Goal: Information Seeking & Learning: Learn about a topic

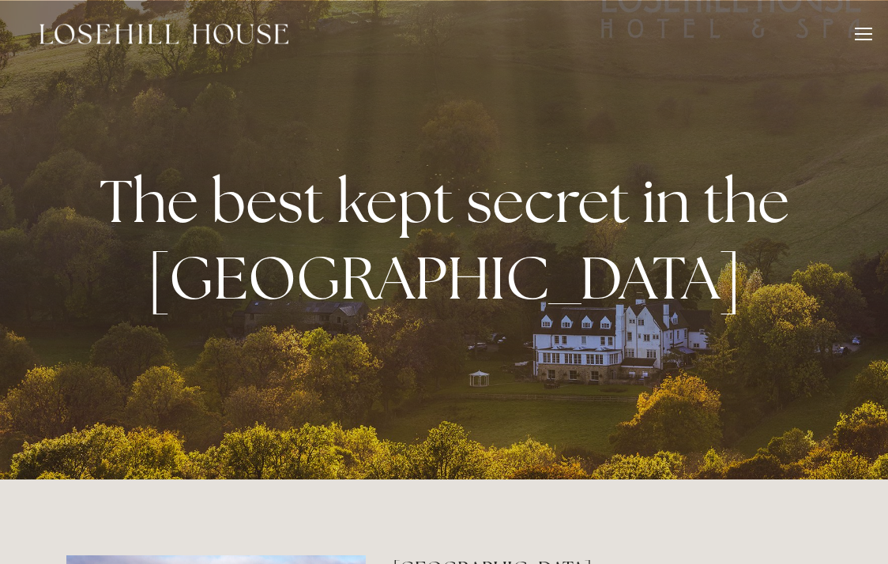
click at [856, 35] on div at bounding box center [863, 36] width 17 height 17
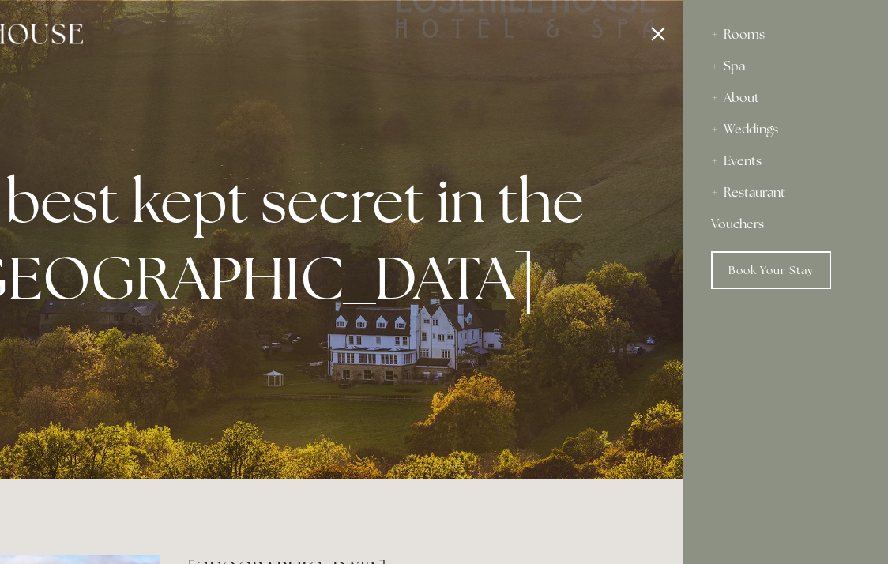
click at [734, 36] on div "Rooms" at bounding box center [785, 35] width 149 height 32
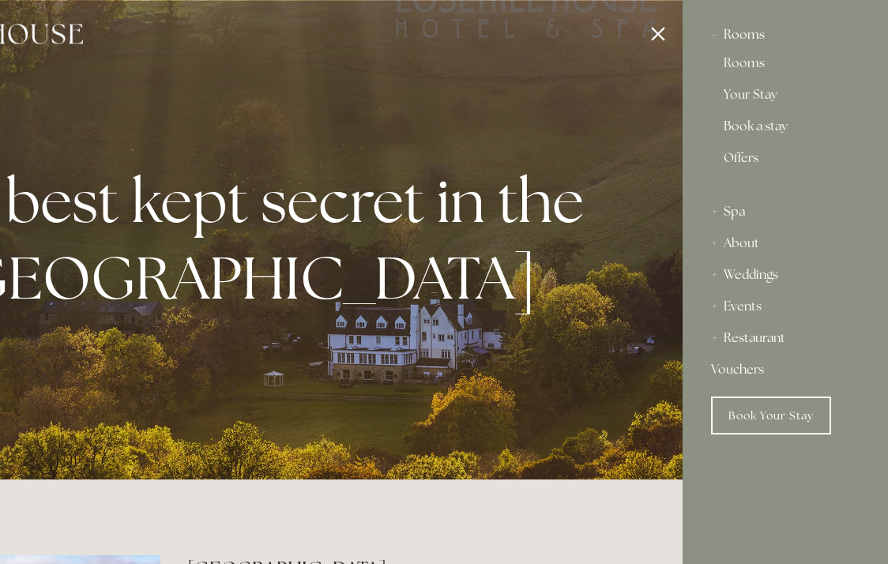
click at [734, 36] on div "Rooms" at bounding box center [785, 35] width 149 height 32
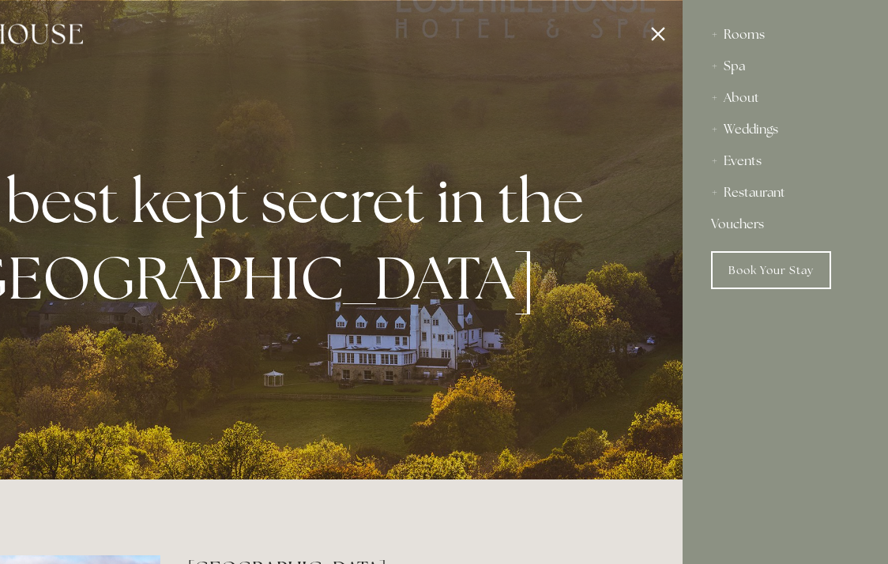
click at [734, 36] on div "Rooms" at bounding box center [785, 35] width 149 height 32
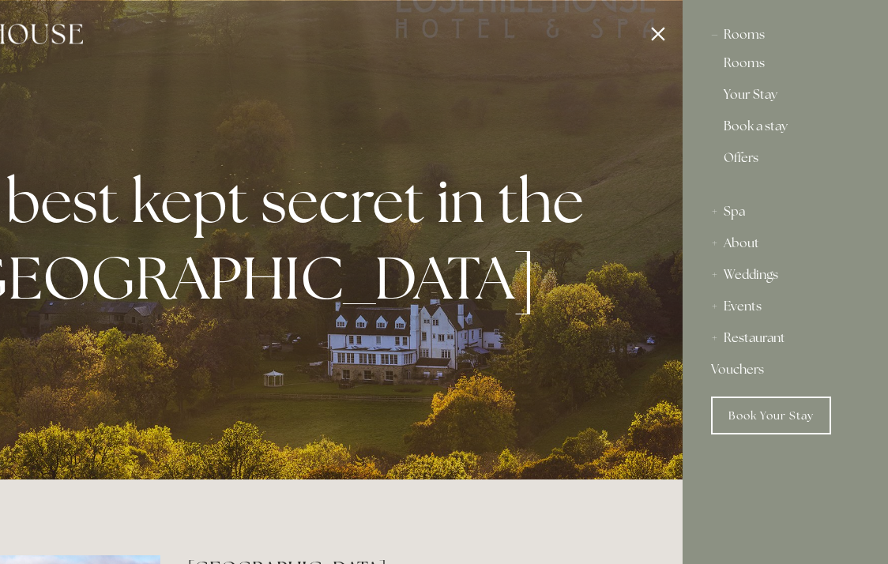
click at [736, 92] on link "Your Stay" at bounding box center [785, 98] width 123 height 19
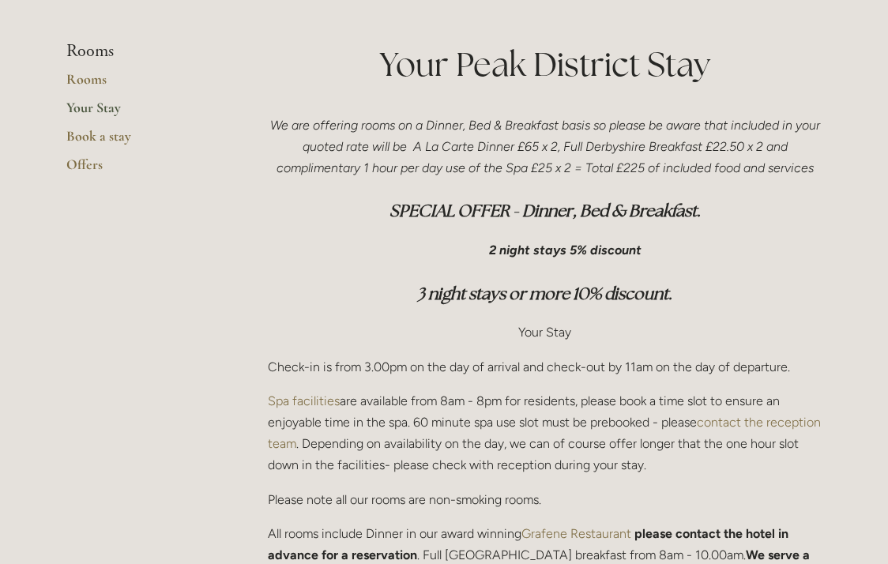
scroll to position [807, 0]
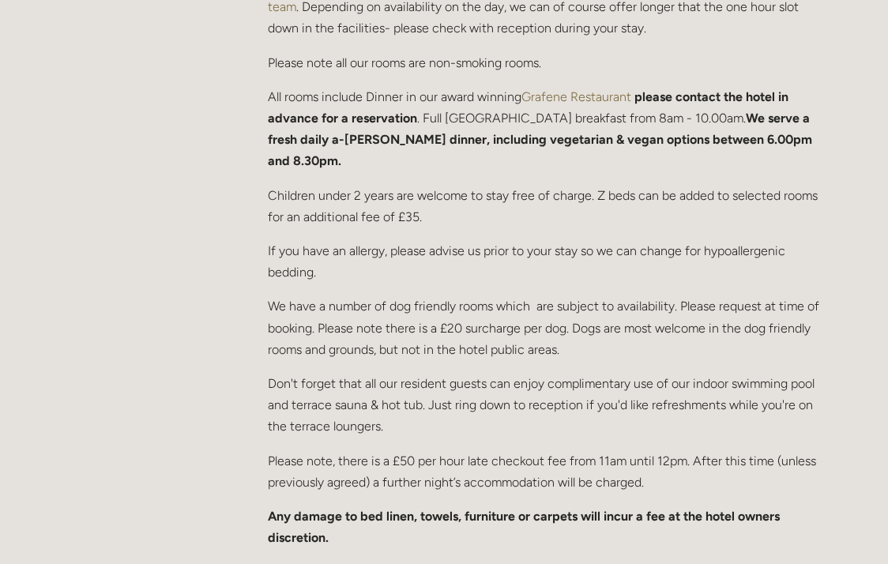
click at [578, 235] on html "Rooms Rooms Your Stay Book a stay Offers Spa Spa About" at bounding box center [444, 421] width 888 height 2451
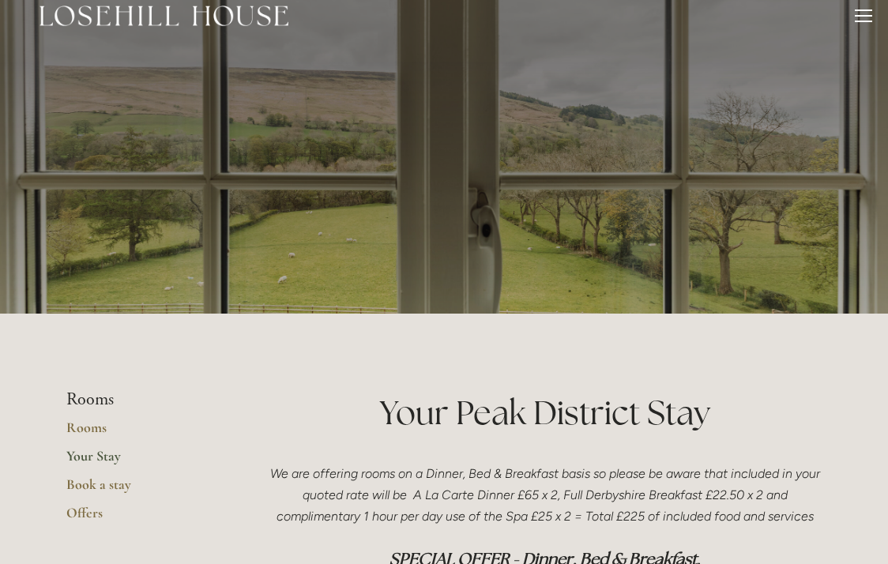
scroll to position [0, 0]
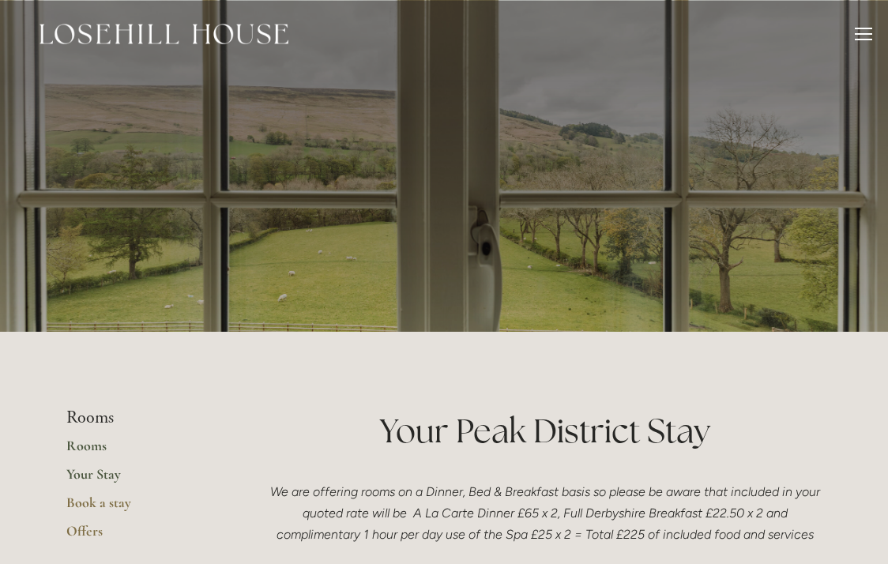
click at [84, 450] on link "Rooms" at bounding box center [141, 451] width 151 height 28
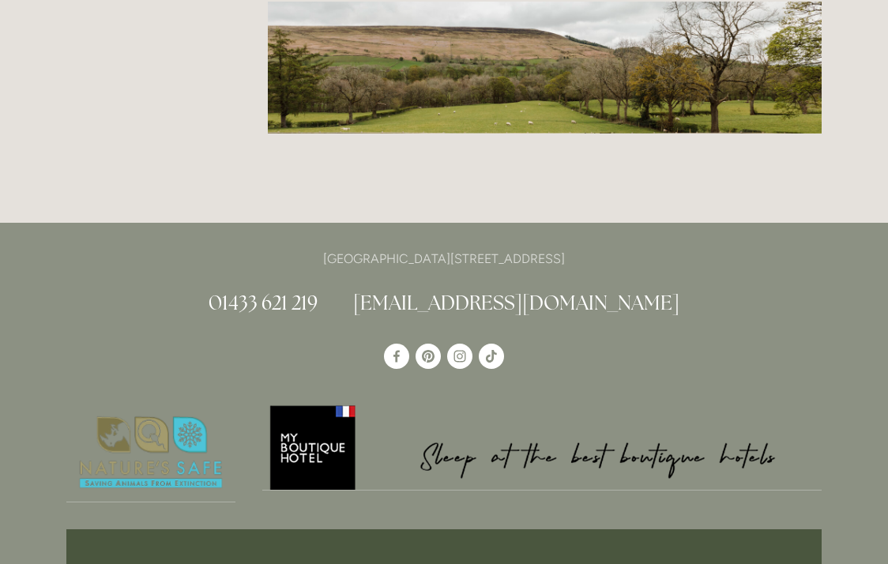
scroll to position [2313, 0]
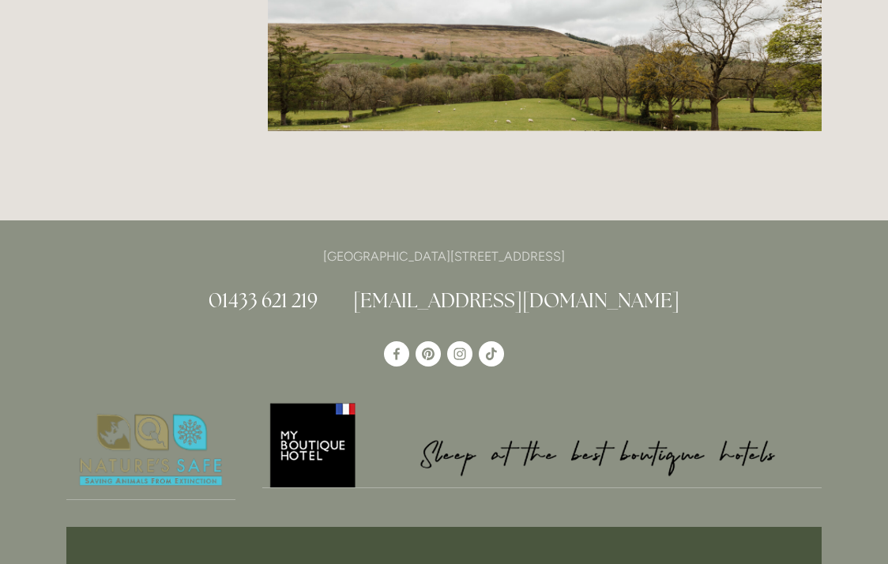
drag, startPoint x: 636, startPoint y: 219, endPoint x: 572, endPoint y: 217, distance: 64.1
click at [572, 246] on p "[GEOGRAPHIC_DATA][STREET_ADDRESS]" at bounding box center [444, 256] width 756 height 21
copy p "S33 6AF"
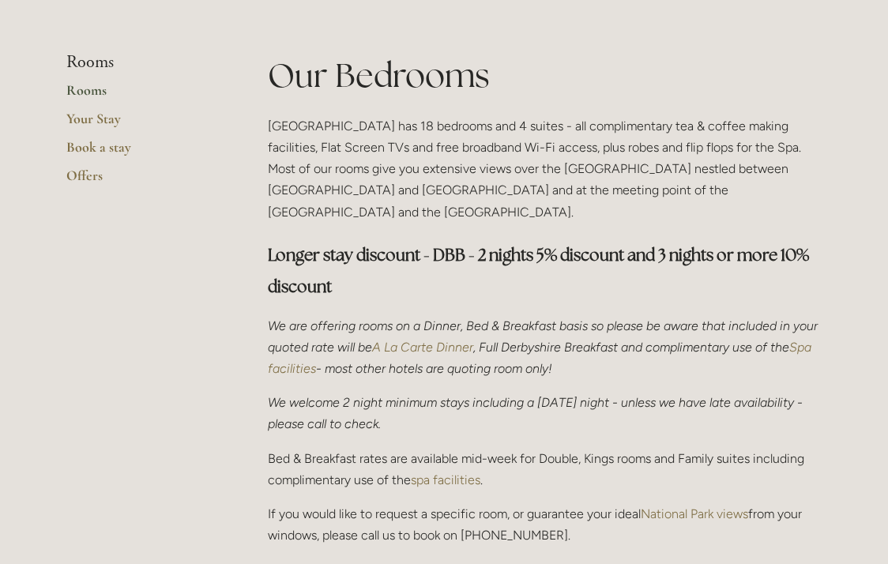
scroll to position [369, 0]
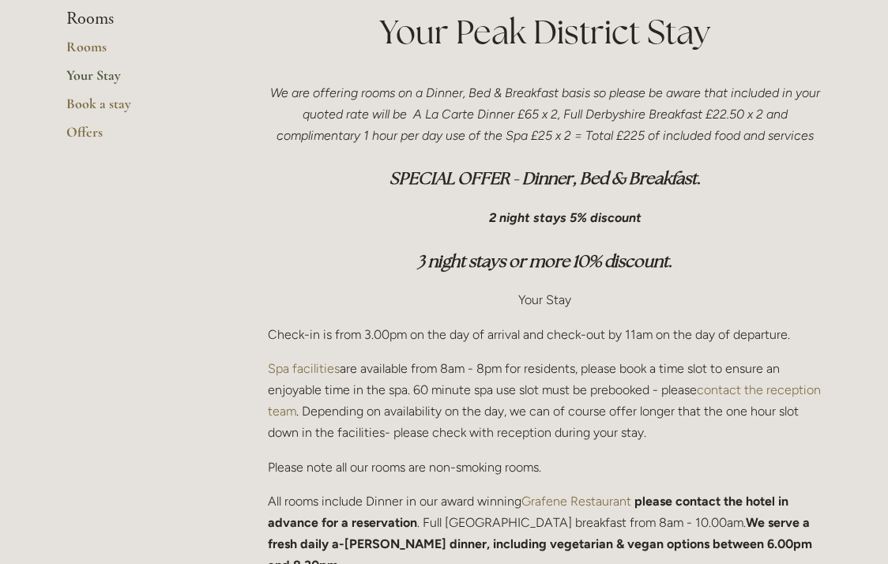
scroll to position [807, 0]
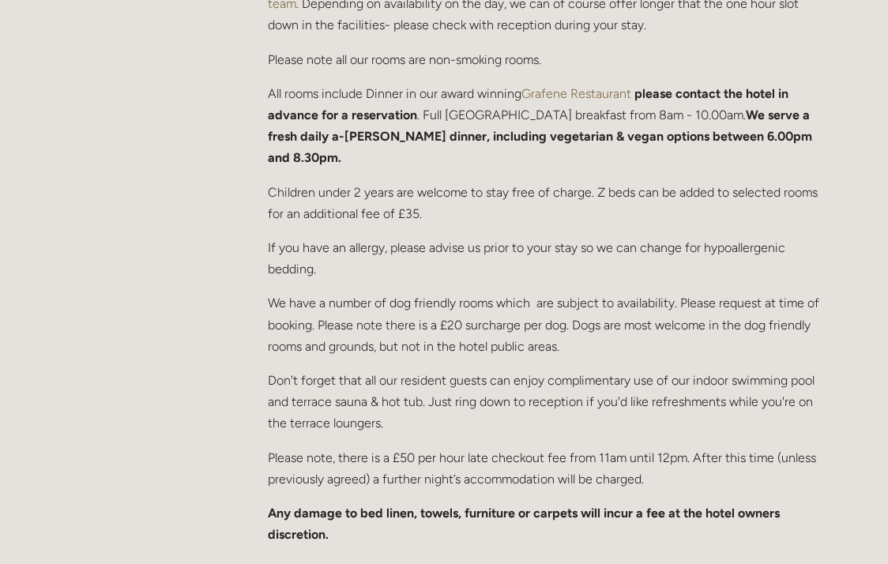
click at [533, 294] on p "We have a number of dog friendly rooms which are subject to availability. Pleas…" at bounding box center [545, 324] width 554 height 65
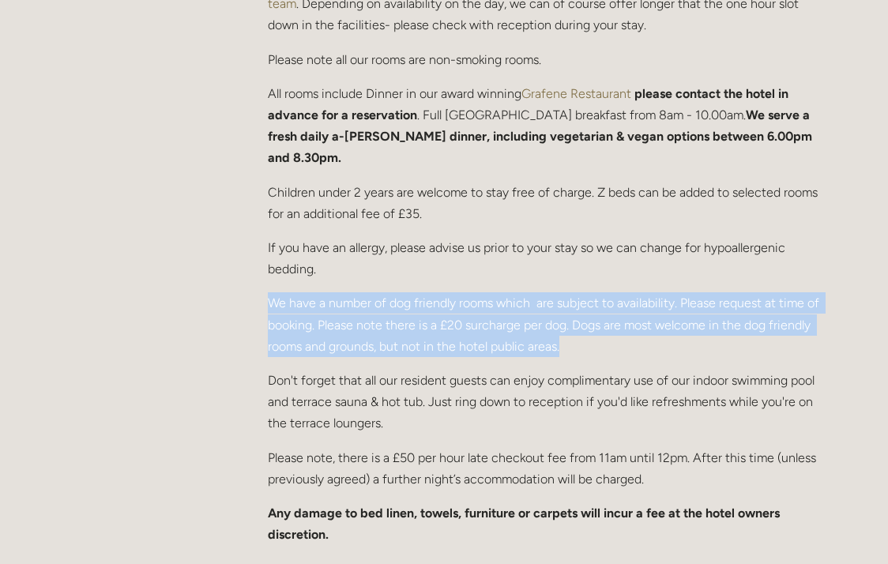
drag, startPoint x: 597, startPoint y: 330, endPoint x: 258, endPoint y: 277, distance: 343.0
click at [258, 277] on div "We are offering rooms on a Dinner, Bed & Breakfast basis so please be aware tha…" at bounding box center [544, 110] width 581 height 899
click at [258, 276] on div "We are offering rooms on a Dinner, Bed & Breakfast basis so please be aware tha…" at bounding box center [544, 110] width 581 height 899
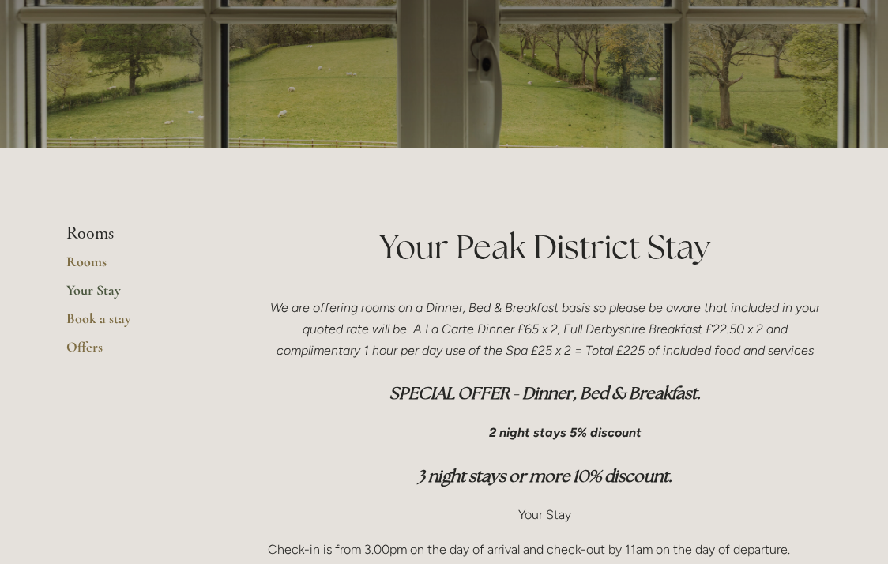
scroll to position [0, 0]
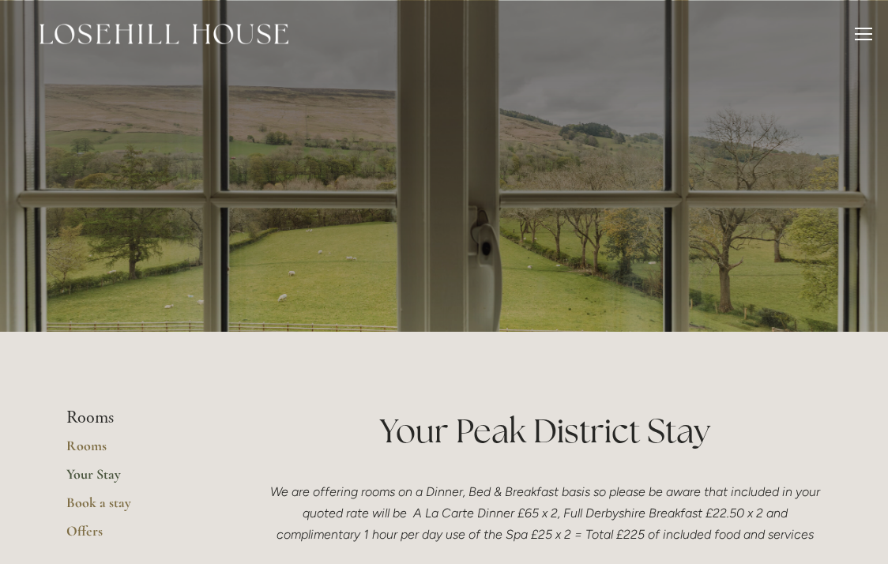
click at [156, 24] on img at bounding box center [164, 34] width 249 height 21
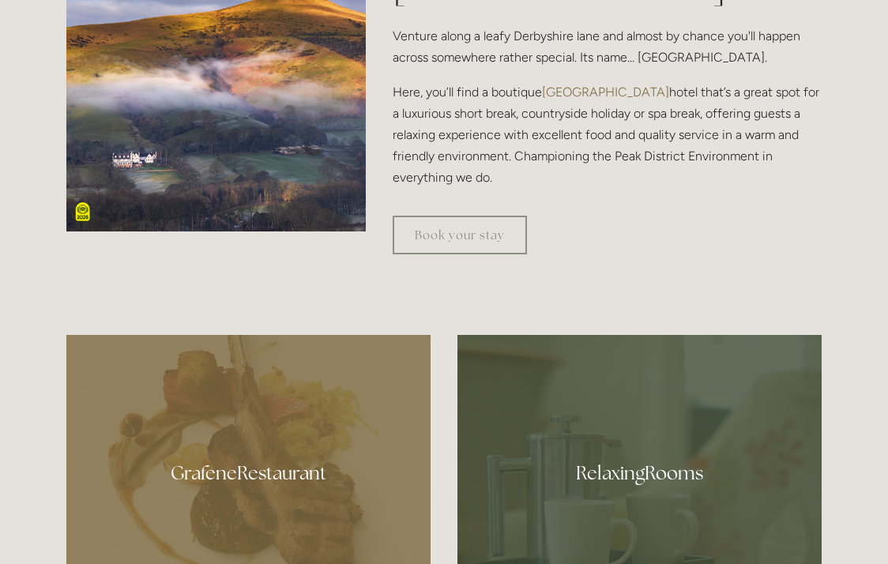
scroll to position [595, 0]
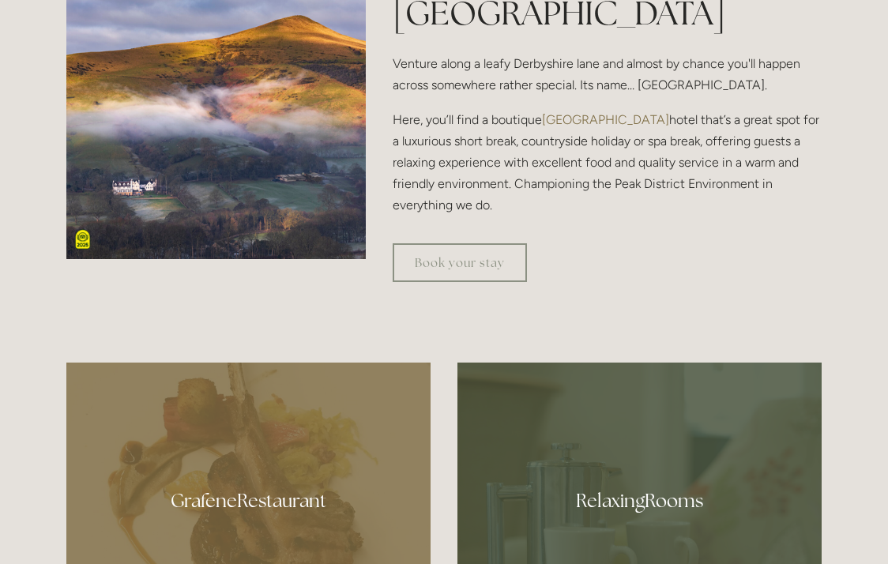
click at [263, 499] on div at bounding box center [248, 496] width 364 height 266
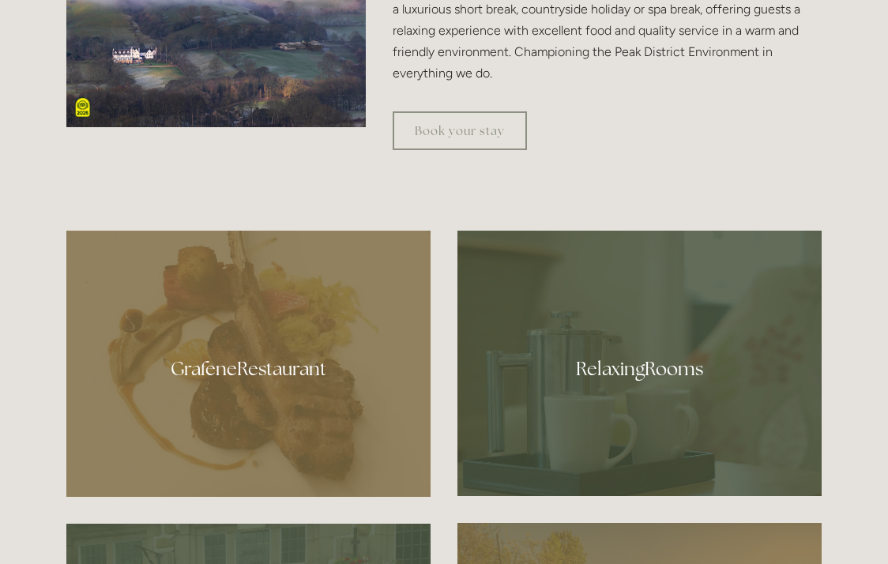
scroll to position [723, 0]
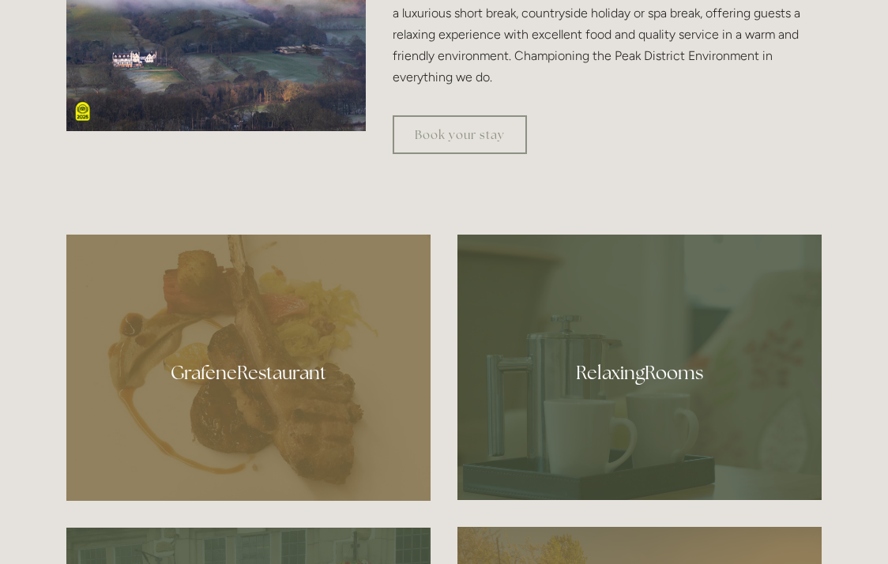
click at [346, 419] on div at bounding box center [248, 368] width 364 height 266
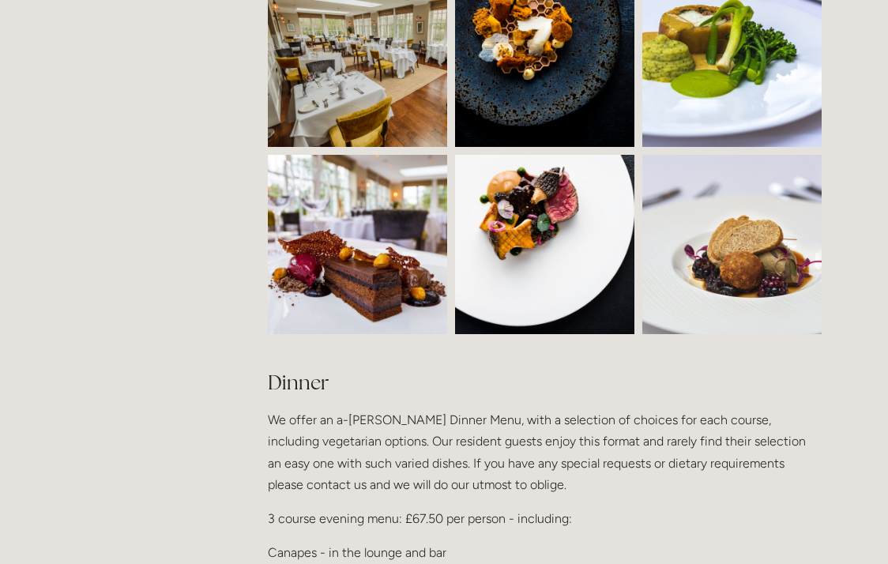
scroll to position [1566, 0]
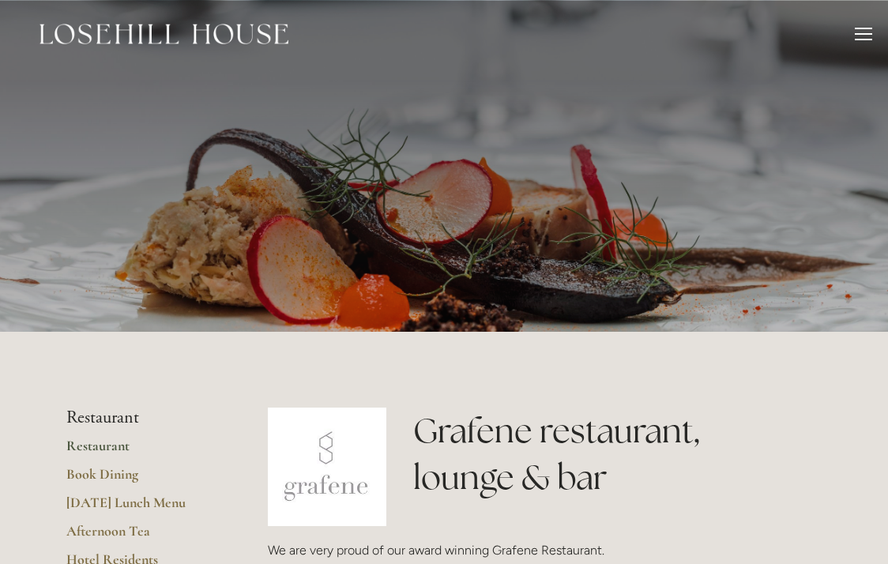
click at [148, 30] on img at bounding box center [164, 34] width 249 height 21
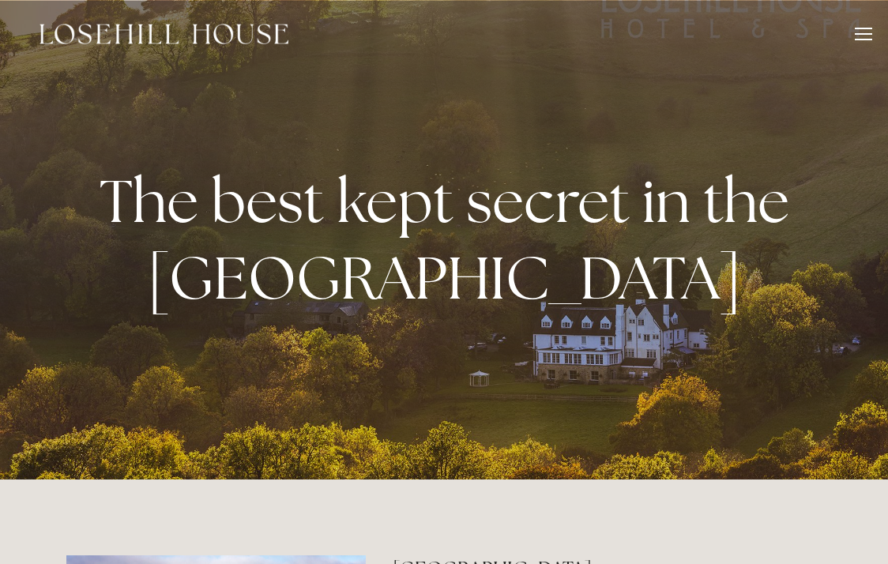
click at [869, 34] on div at bounding box center [863, 34] width 17 height 2
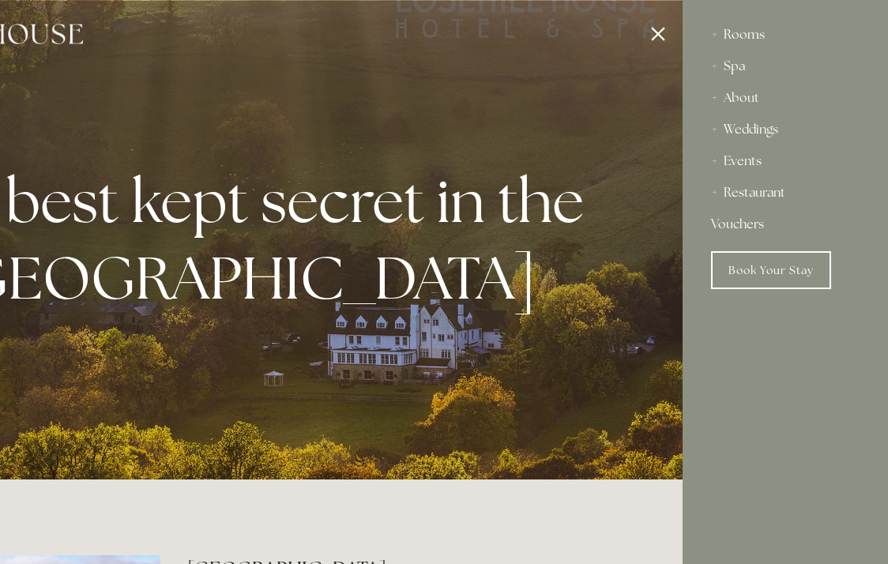
click at [716, 34] on div "Rooms" at bounding box center [785, 35] width 149 height 32
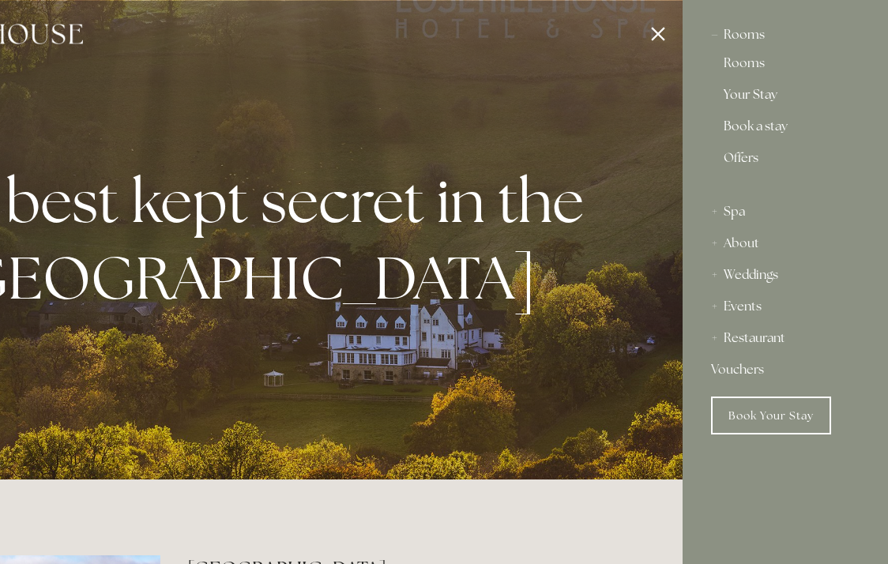
click at [749, 92] on link "Your Stay" at bounding box center [785, 98] width 123 height 19
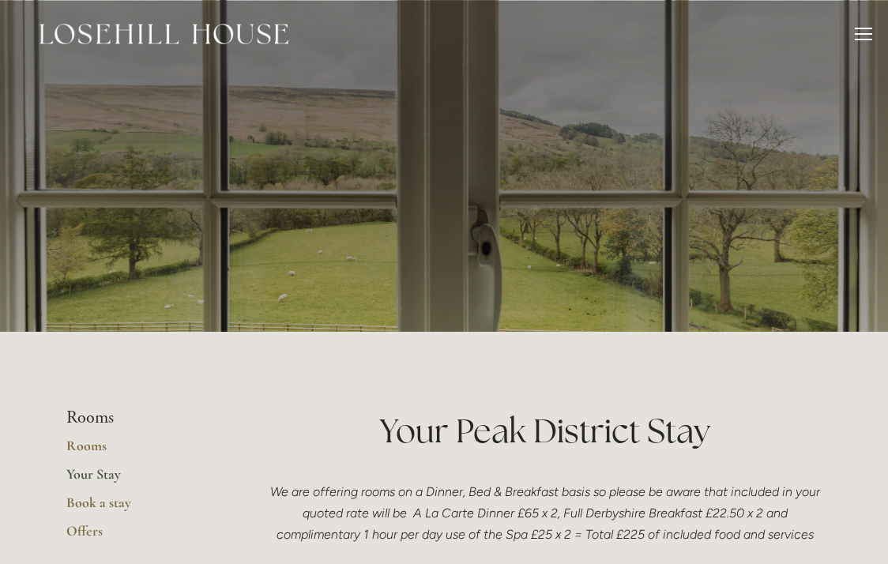
click at [862, 32] on div at bounding box center [863, 36] width 17 height 17
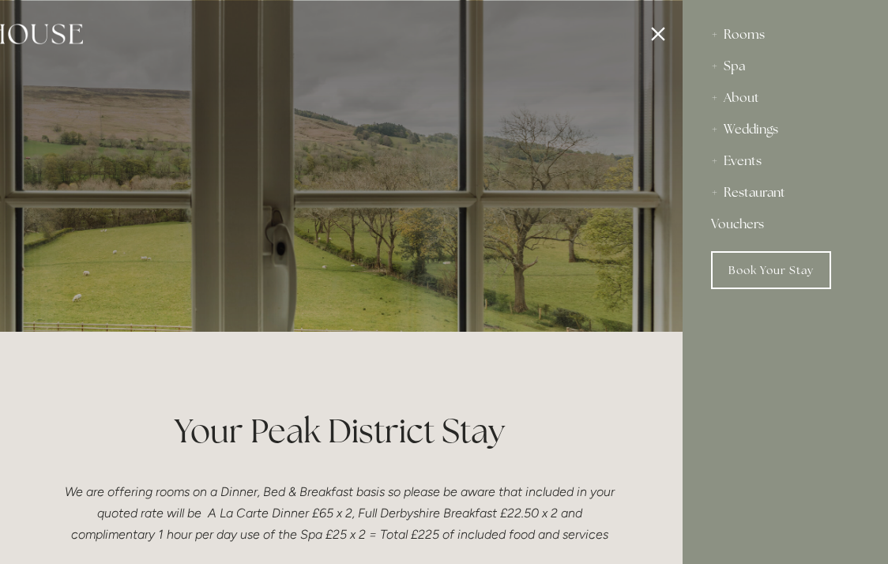
click at [757, 195] on div "Restaurant" at bounding box center [785, 193] width 149 height 32
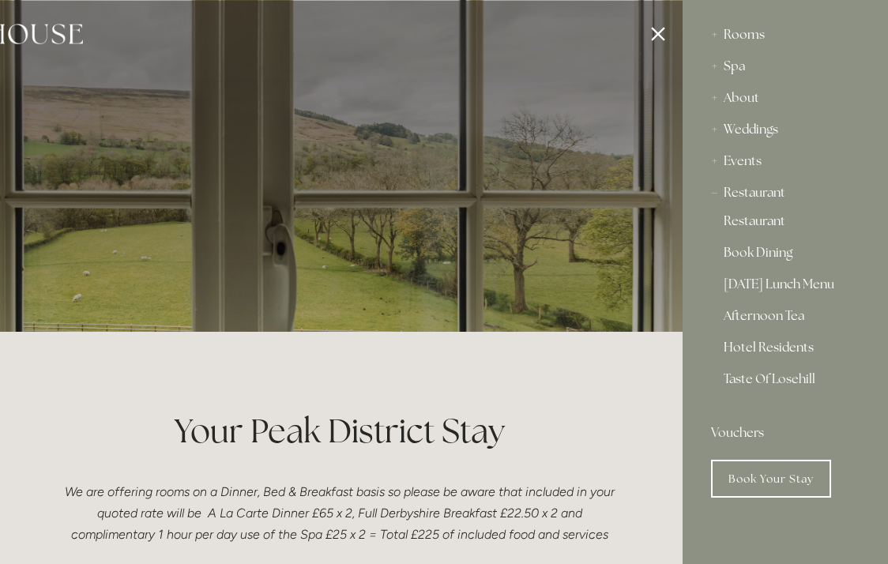
click at [761, 348] on link "Hotel Residents" at bounding box center [785, 350] width 123 height 19
click at [744, 96] on div "About" at bounding box center [785, 98] width 149 height 32
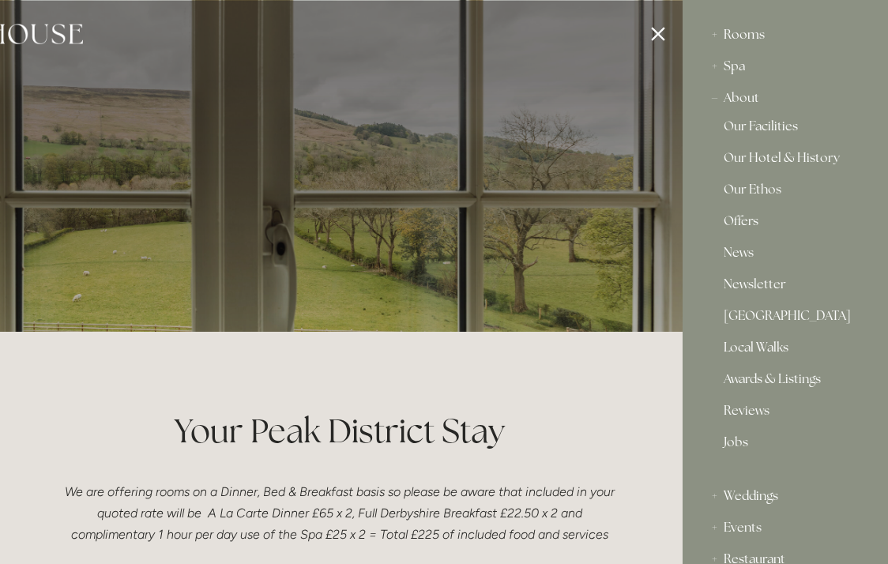
click at [751, 348] on link "Local Walks" at bounding box center [785, 350] width 123 height 19
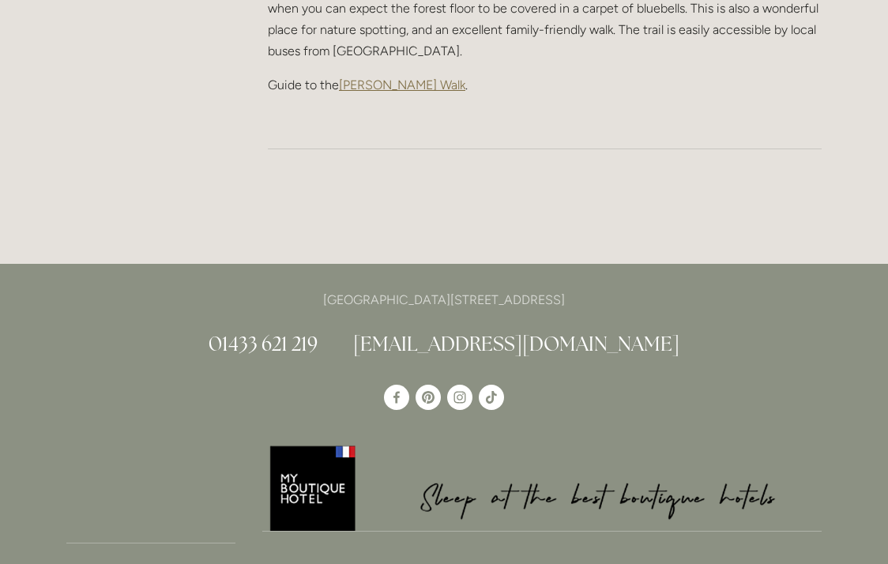
scroll to position [2466, 0]
